Goal: Use online tool/utility: Utilize a website feature to perform a specific function

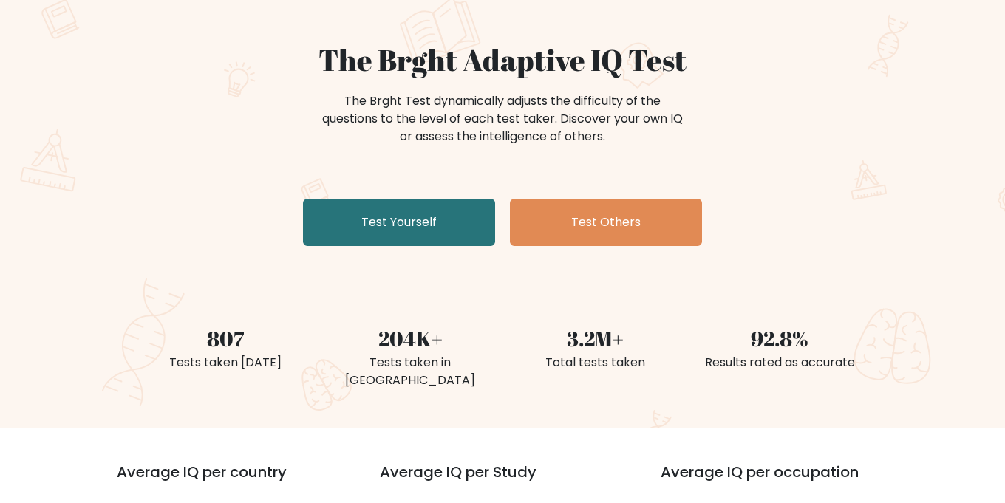
scroll to position [188, 0]
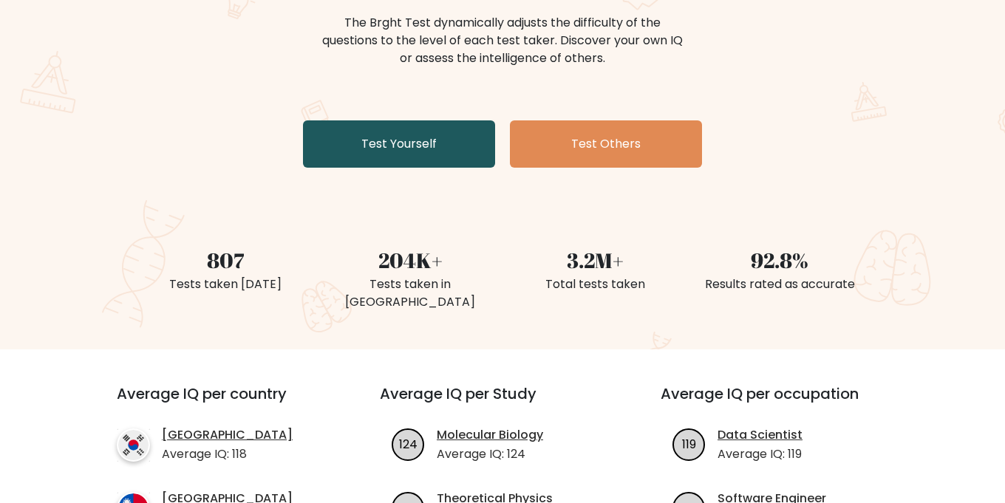
click at [432, 168] on link "Test Yourself" at bounding box center [399, 143] width 192 height 47
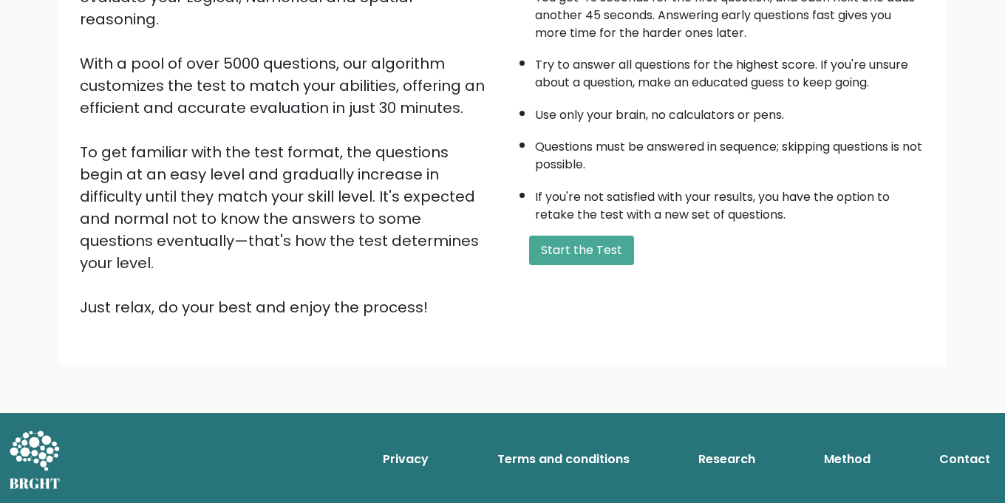
scroll to position [276, 0]
click at [587, 239] on button "Start the Test" at bounding box center [581, 251] width 105 height 30
